Goal: Information Seeking & Learning: Learn about a topic

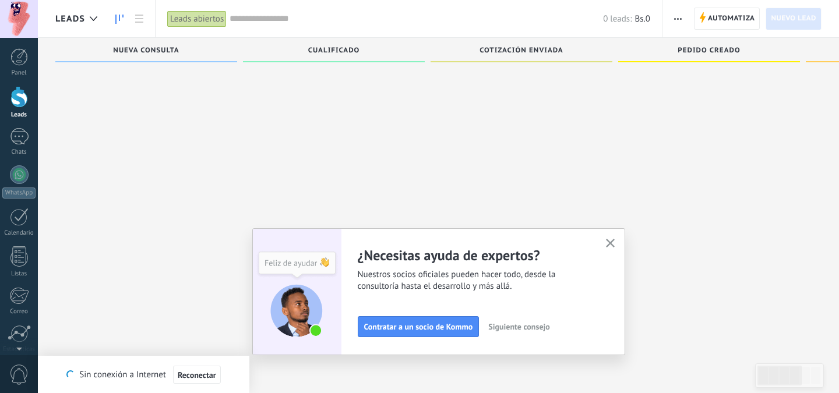
scroll to position [20, 0]
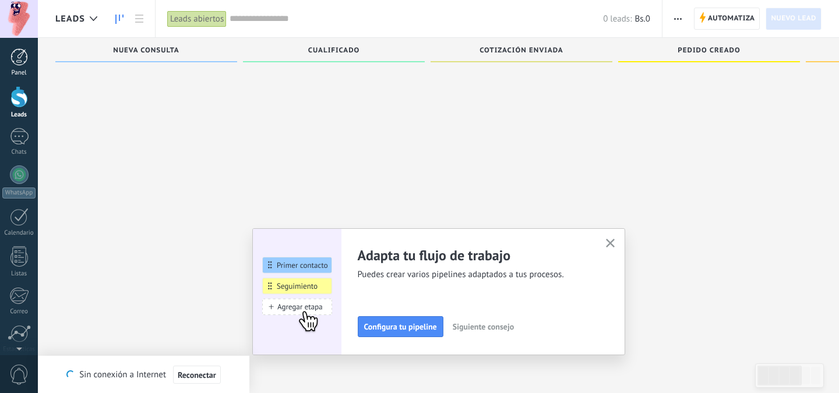
click at [20, 62] on div at bounding box center [18, 56] width 17 height 17
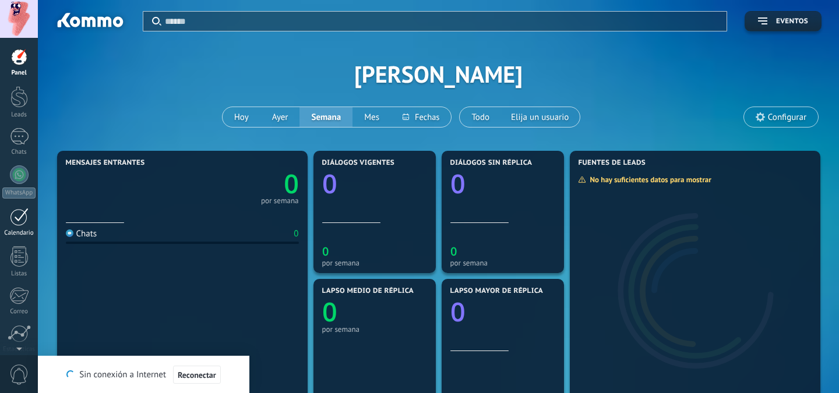
click at [23, 227] on link "Calendario" at bounding box center [19, 222] width 38 height 29
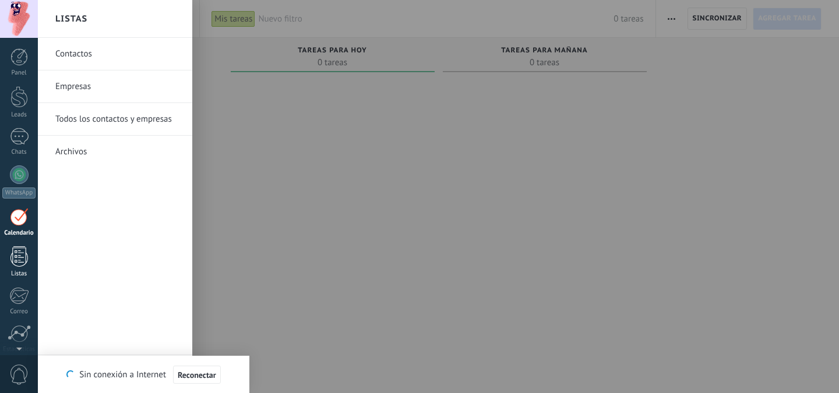
click at [18, 256] on div at bounding box center [18, 256] width 17 height 20
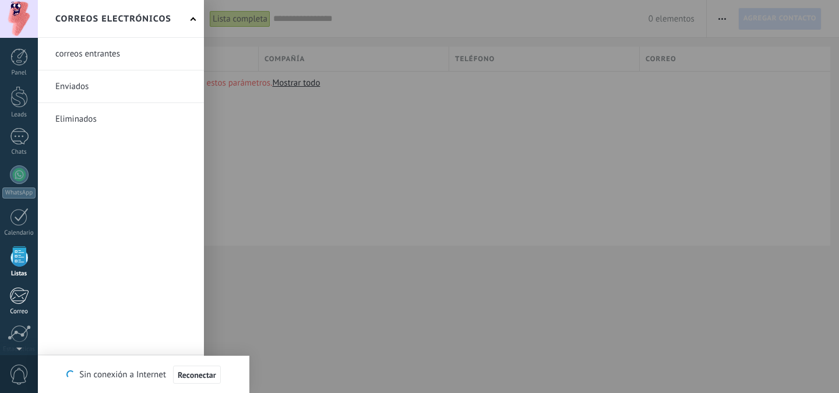
click at [19, 297] on div at bounding box center [18, 295] width 19 height 17
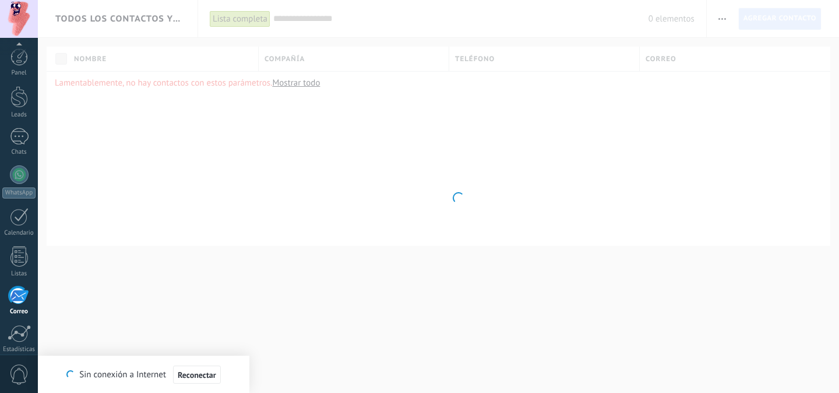
scroll to position [91, 0]
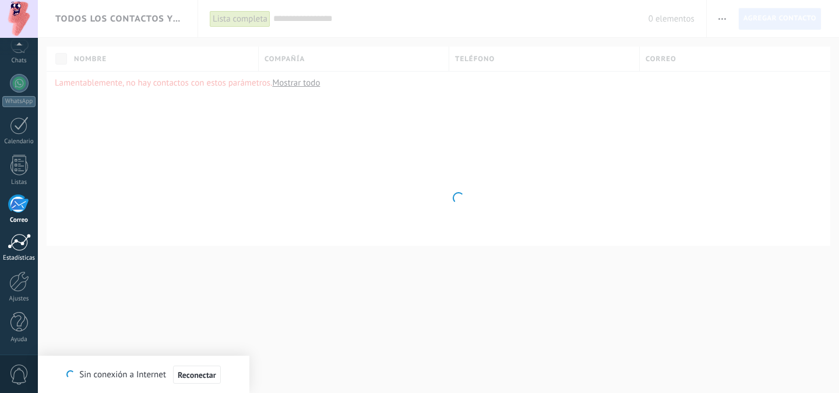
click at [19, 252] on link "Estadísticas" at bounding box center [19, 248] width 38 height 29
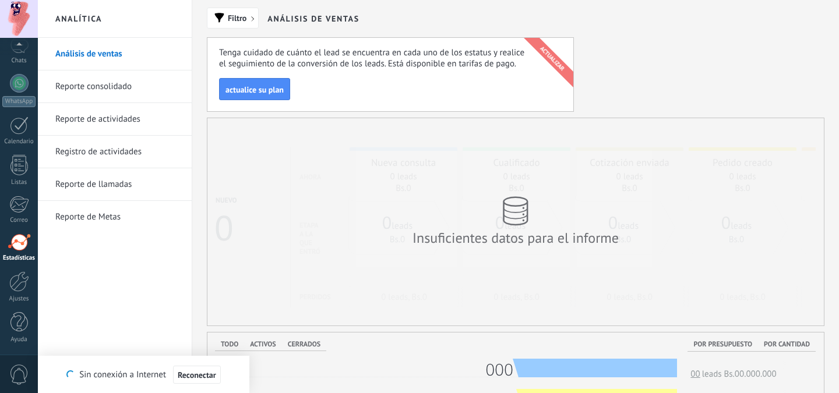
click at [110, 58] on link "Análisis de ventas" at bounding box center [117, 54] width 125 height 33
click at [111, 87] on link "Reporte consolidado" at bounding box center [117, 86] width 125 height 33
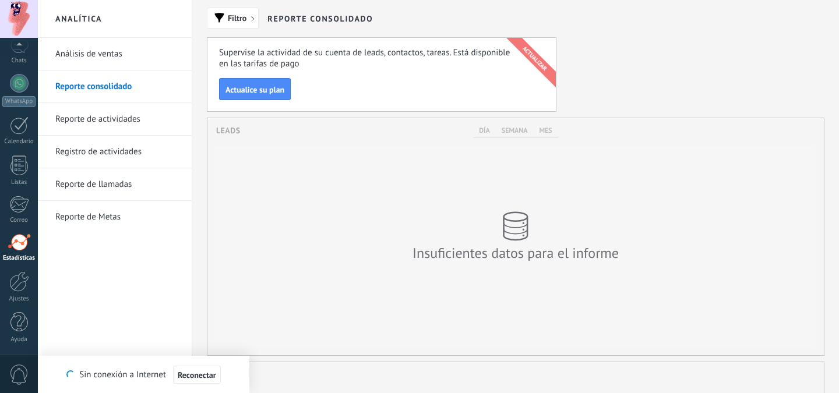
scroll to position [237, 616]
click at [109, 125] on link "Reporte de actividades" at bounding box center [117, 119] width 125 height 33
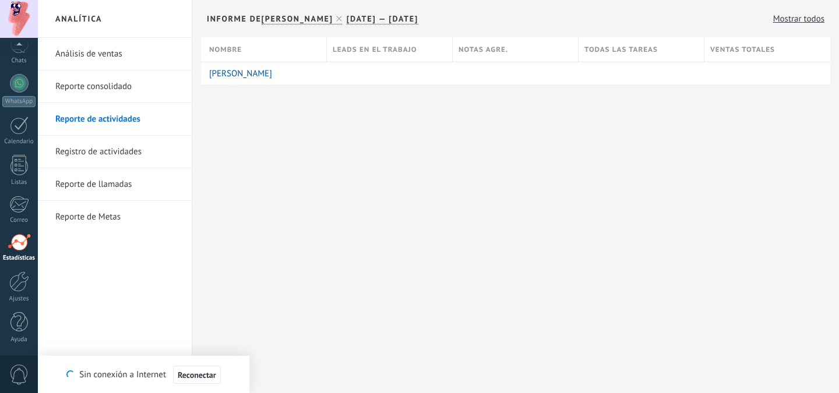
click at [97, 153] on link "Registro de actividades" at bounding box center [117, 152] width 125 height 33
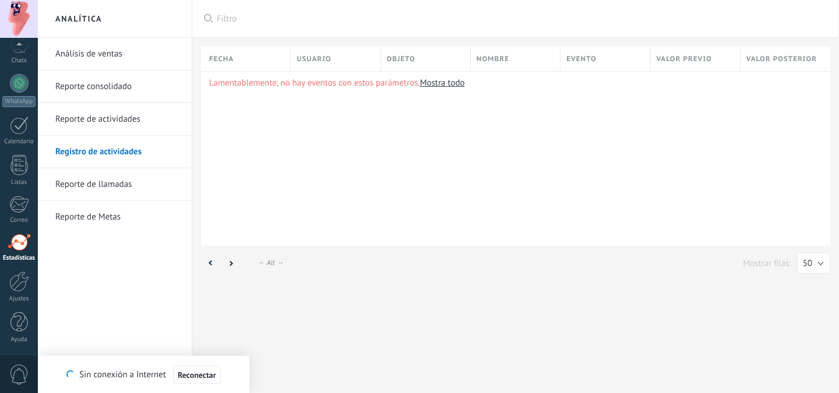
click at [96, 184] on link "Reporte de llamadas" at bounding box center [117, 184] width 125 height 33
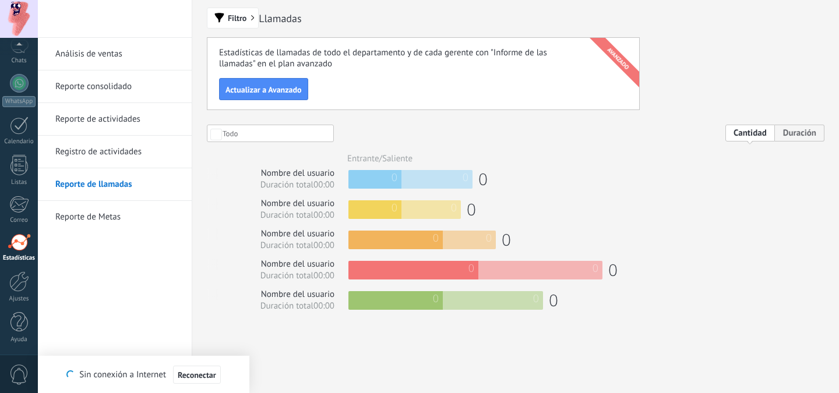
click at [91, 214] on link "Reporte de Metas" at bounding box center [117, 217] width 125 height 33
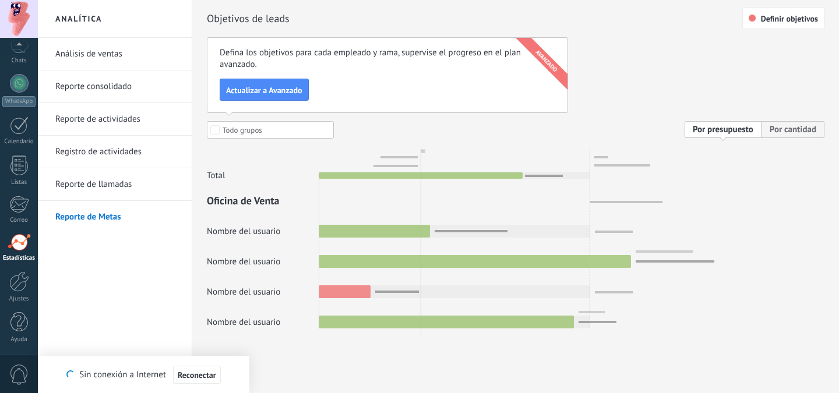
click at [96, 53] on link "Análisis de ventas" at bounding box center [117, 54] width 125 height 33
